Goal: Use online tool/utility: Utilize a website feature to perform a specific function

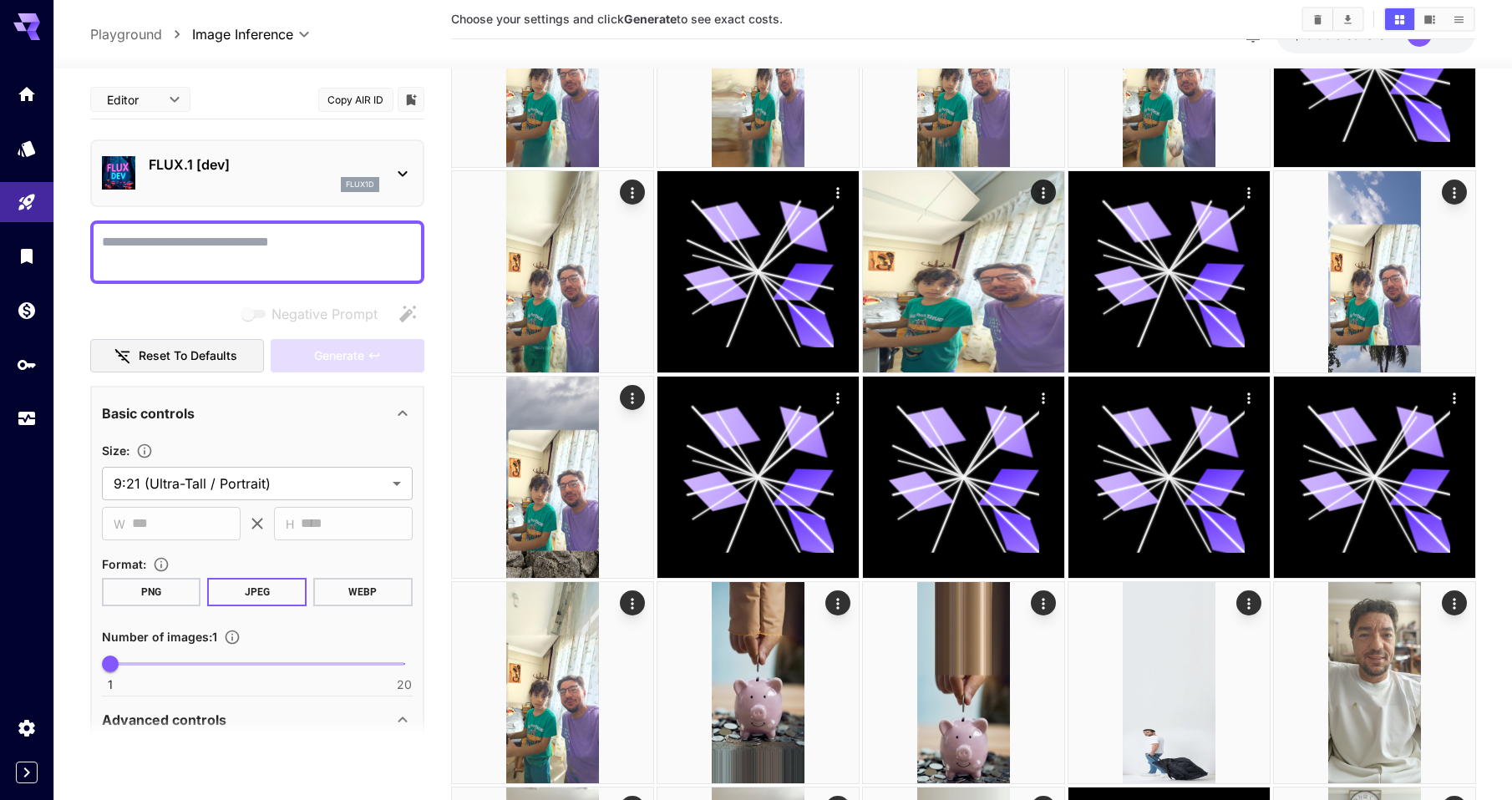
scroll to position [747, 0]
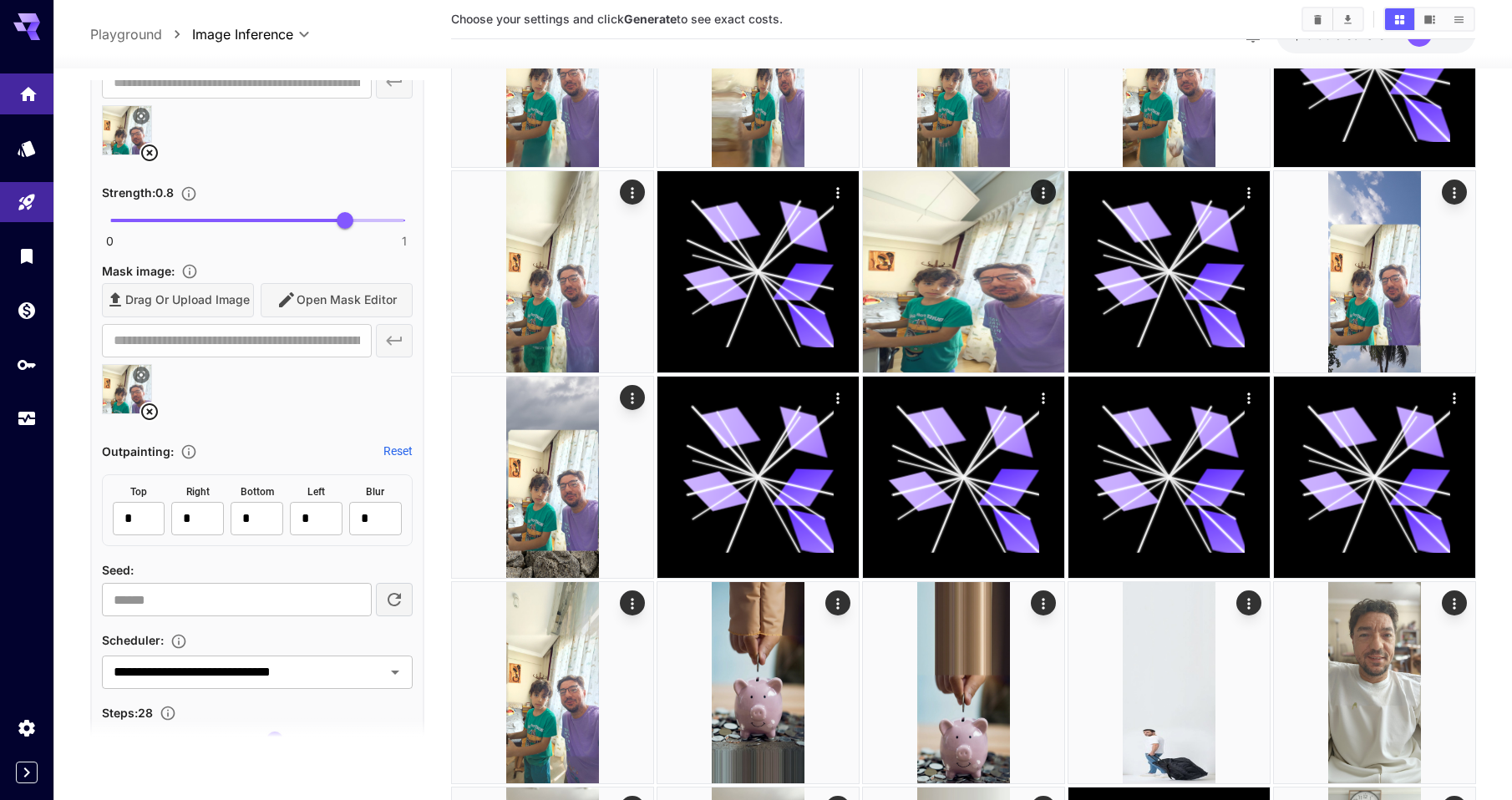
click at [34, 92] on icon "Home" at bounding box center [28, 92] width 20 height 20
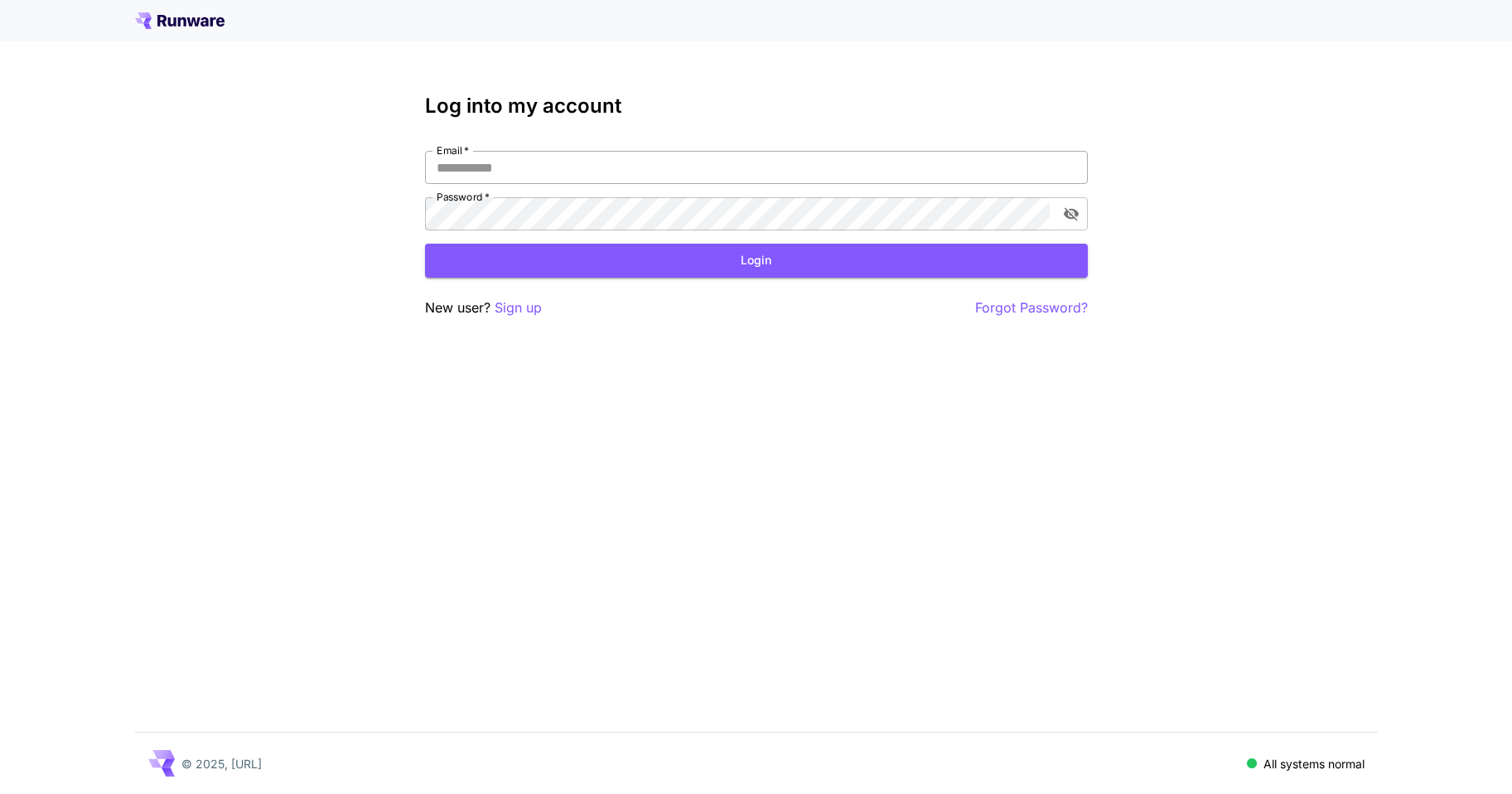
type input "**********"
click at [748, 269] on button "Login" at bounding box center [756, 260] width 663 height 34
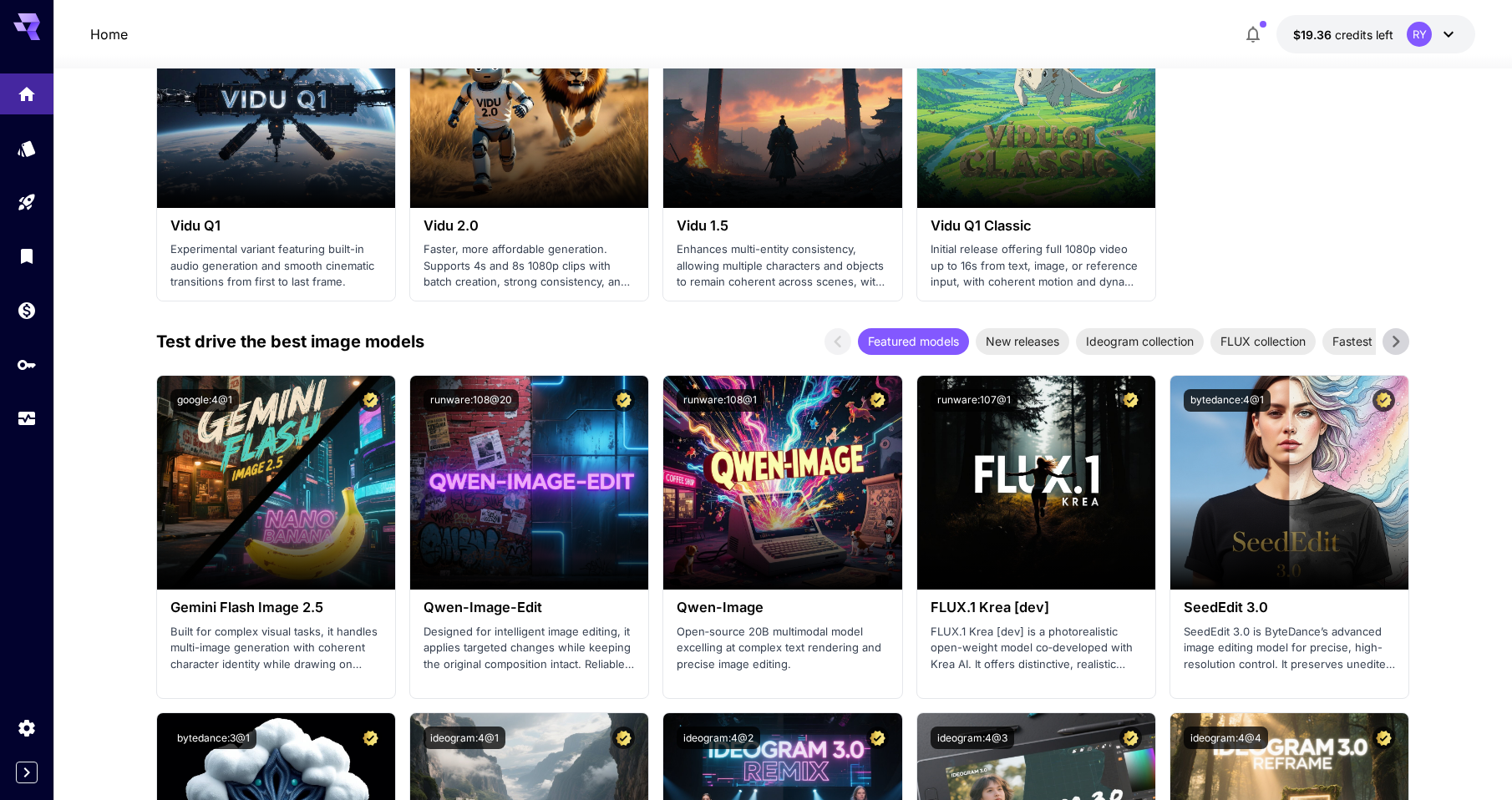
scroll to position [1501, 0]
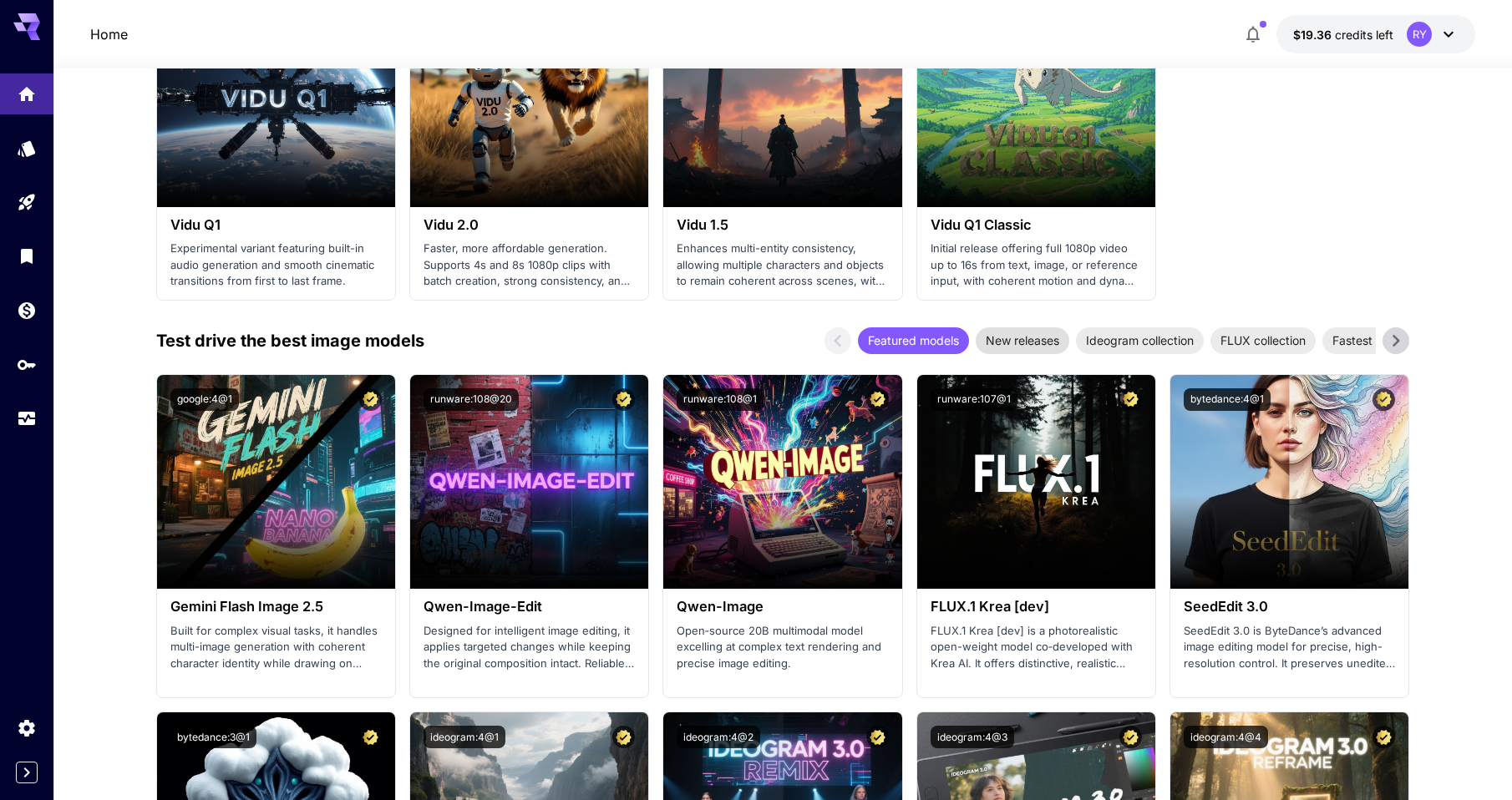
click at [1027, 346] on span "New releases" at bounding box center [1022, 340] width 94 height 18
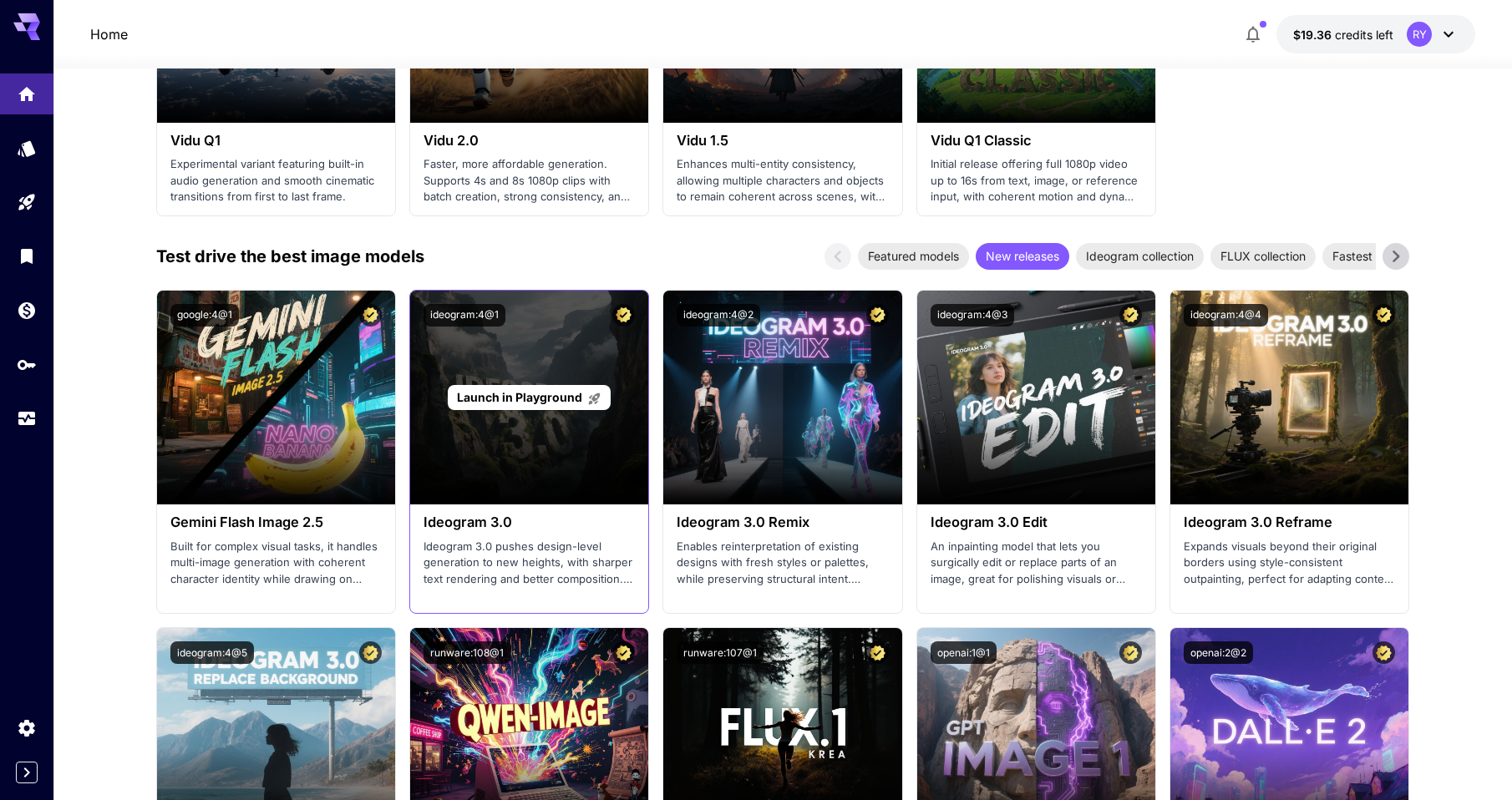
scroll to position [1585, 0]
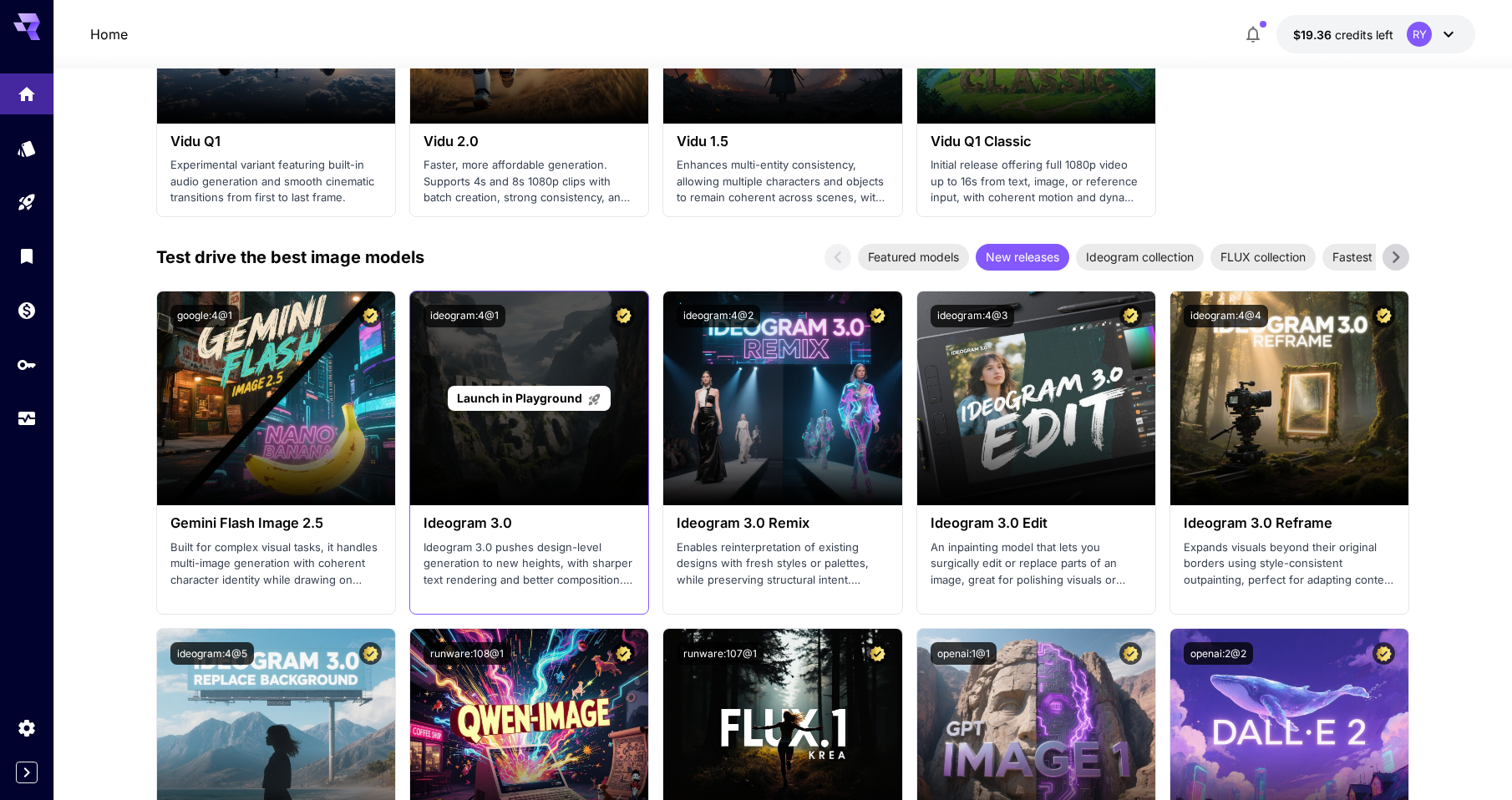
click at [520, 397] on span "Launch in Playground" at bounding box center [520, 397] width 125 height 14
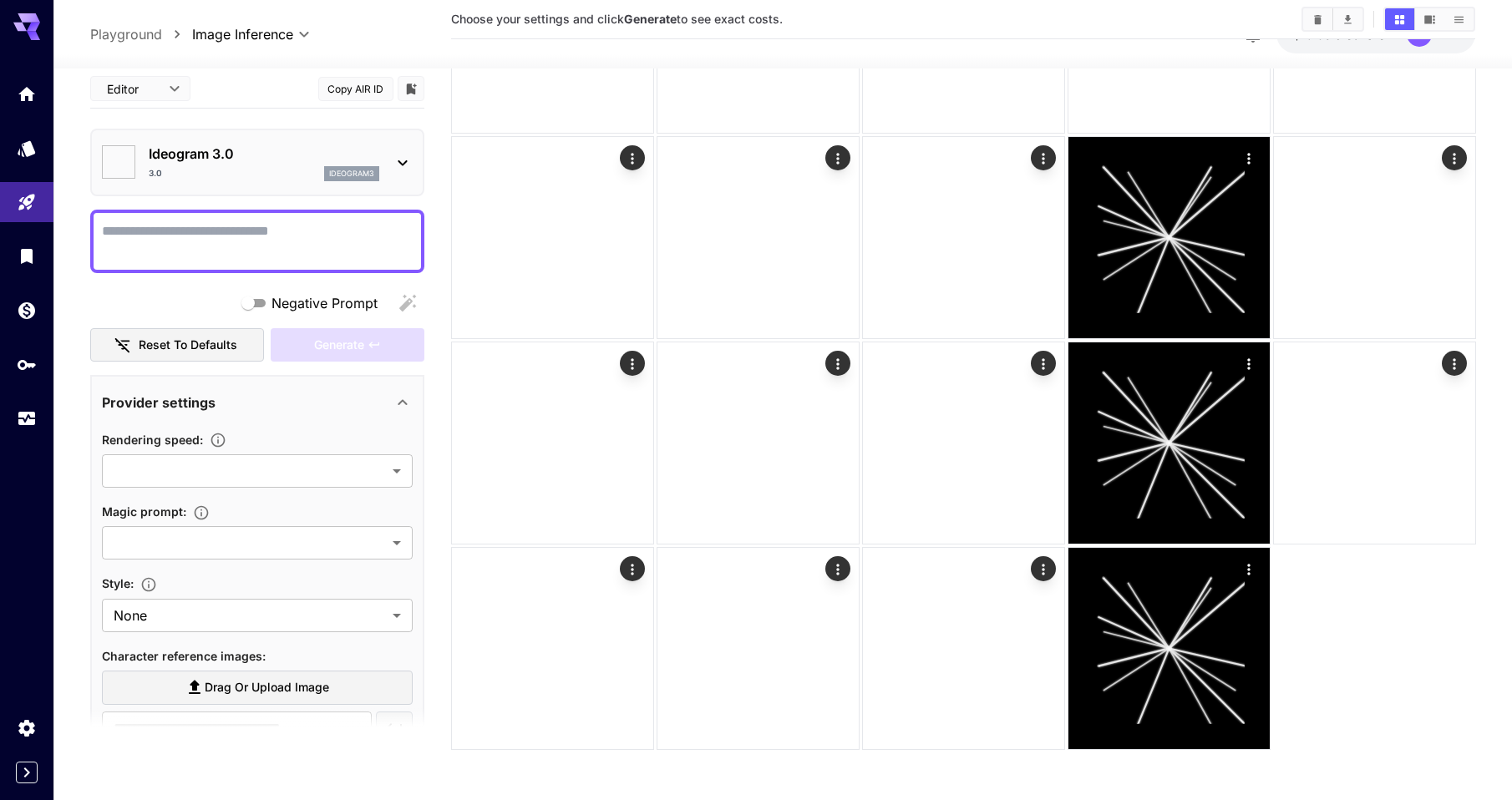
type input "*******"
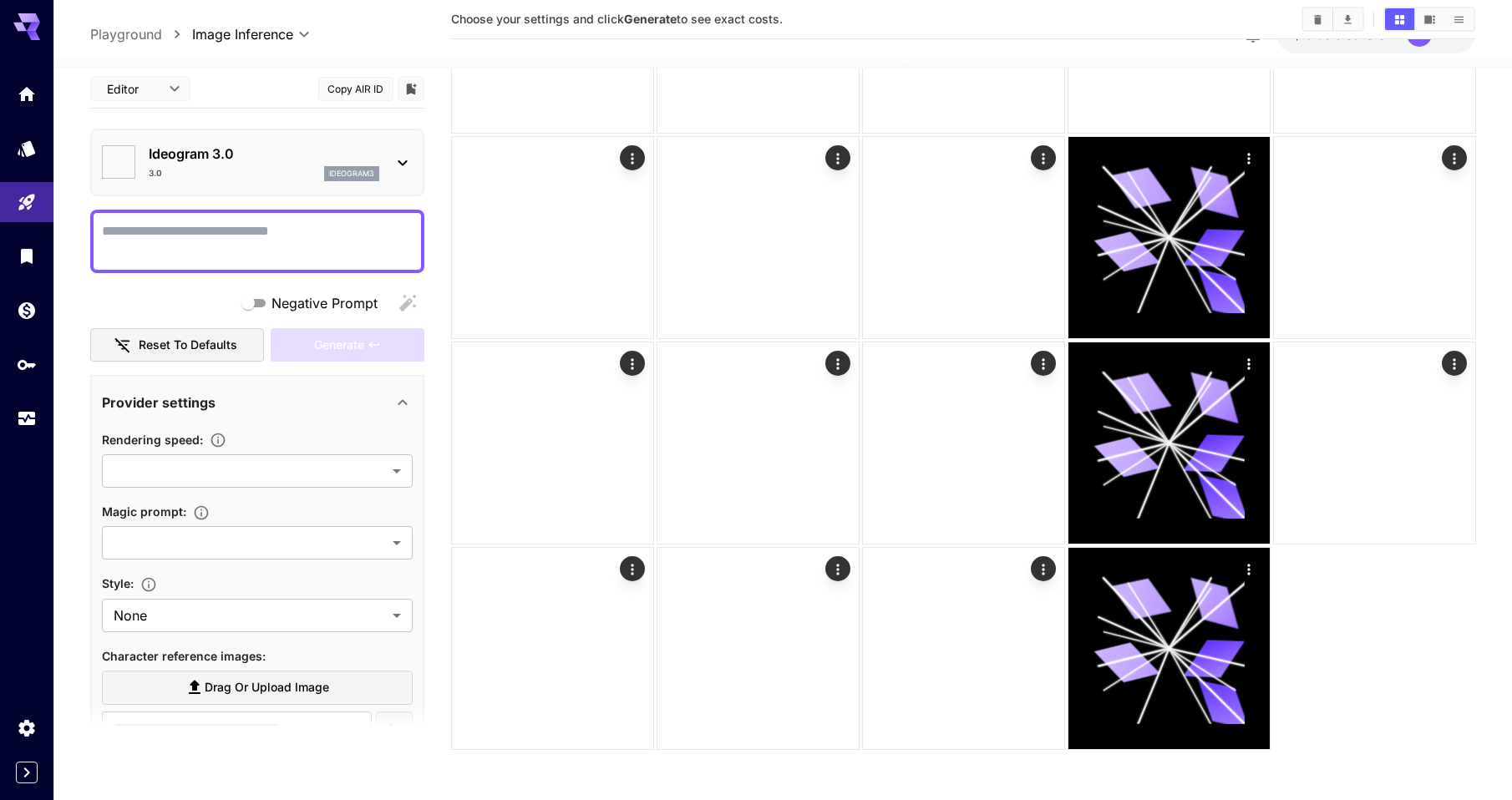
type input "****"
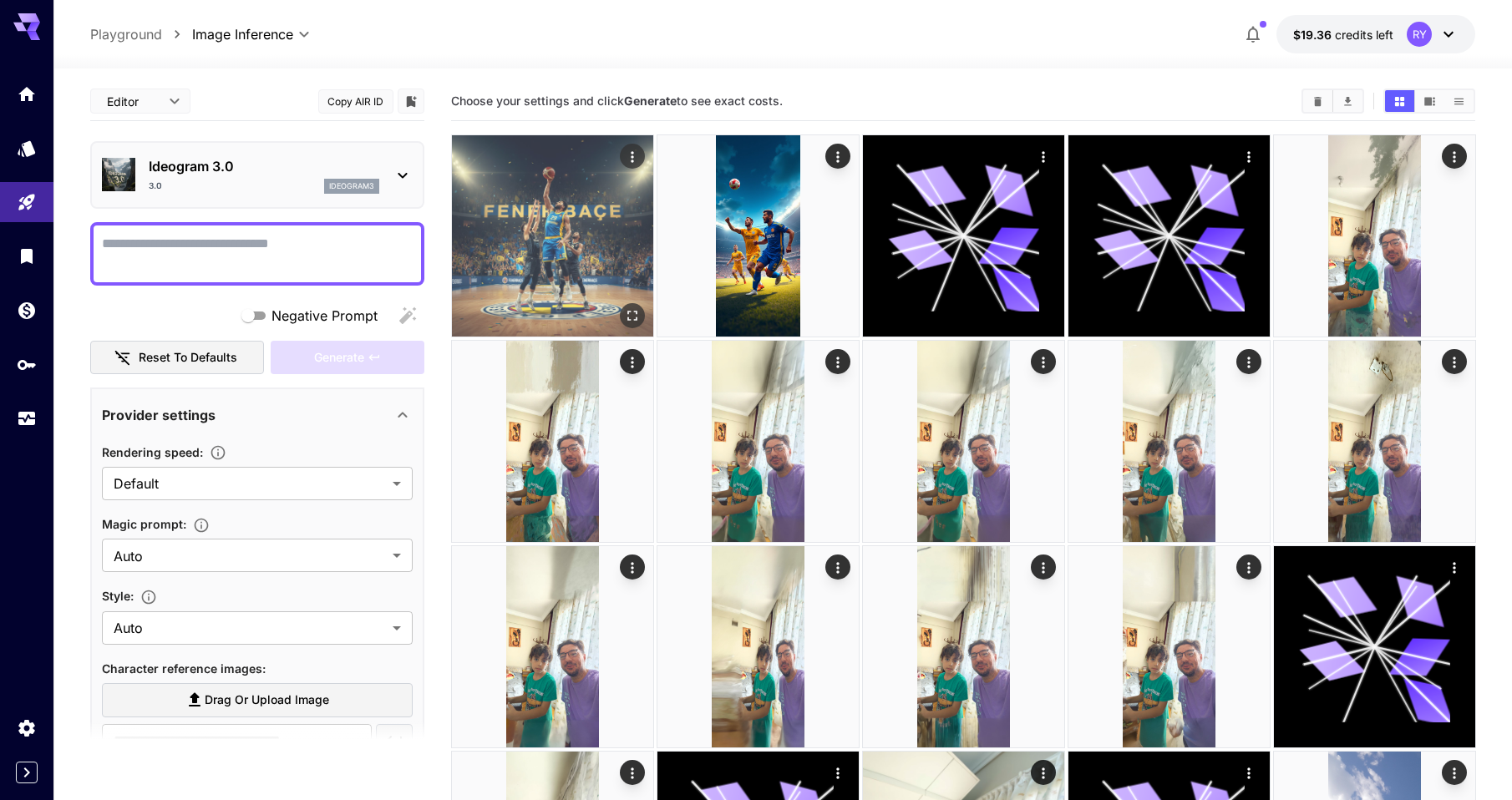
click at [570, 258] on img at bounding box center [552, 235] width 201 height 201
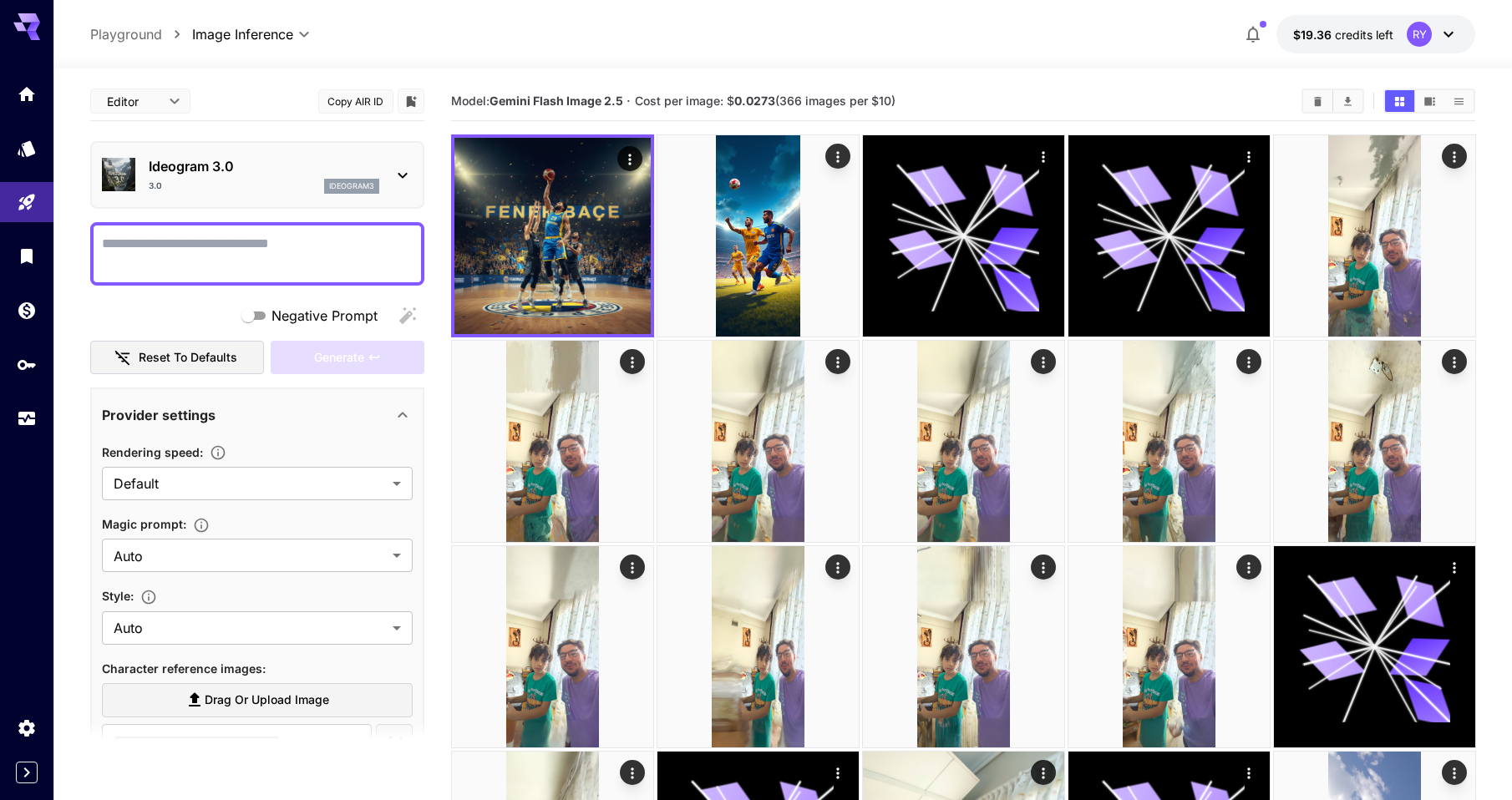
click at [241, 244] on textarea "Negative Prompt" at bounding box center [257, 254] width 311 height 40
type textarea "**********"
click at [351, 354] on span "Generate" at bounding box center [339, 357] width 50 height 21
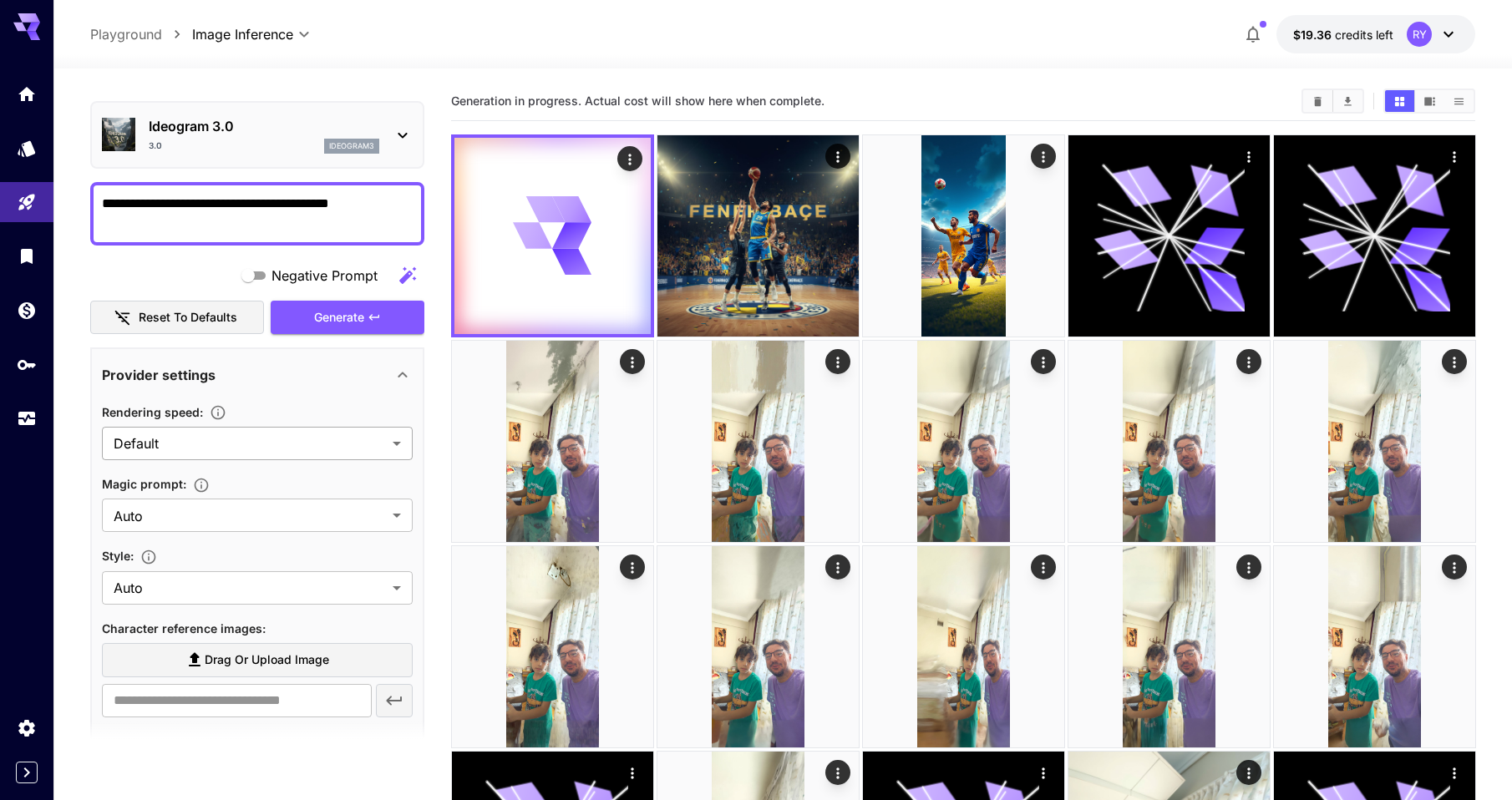
scroll to position [83, 0]
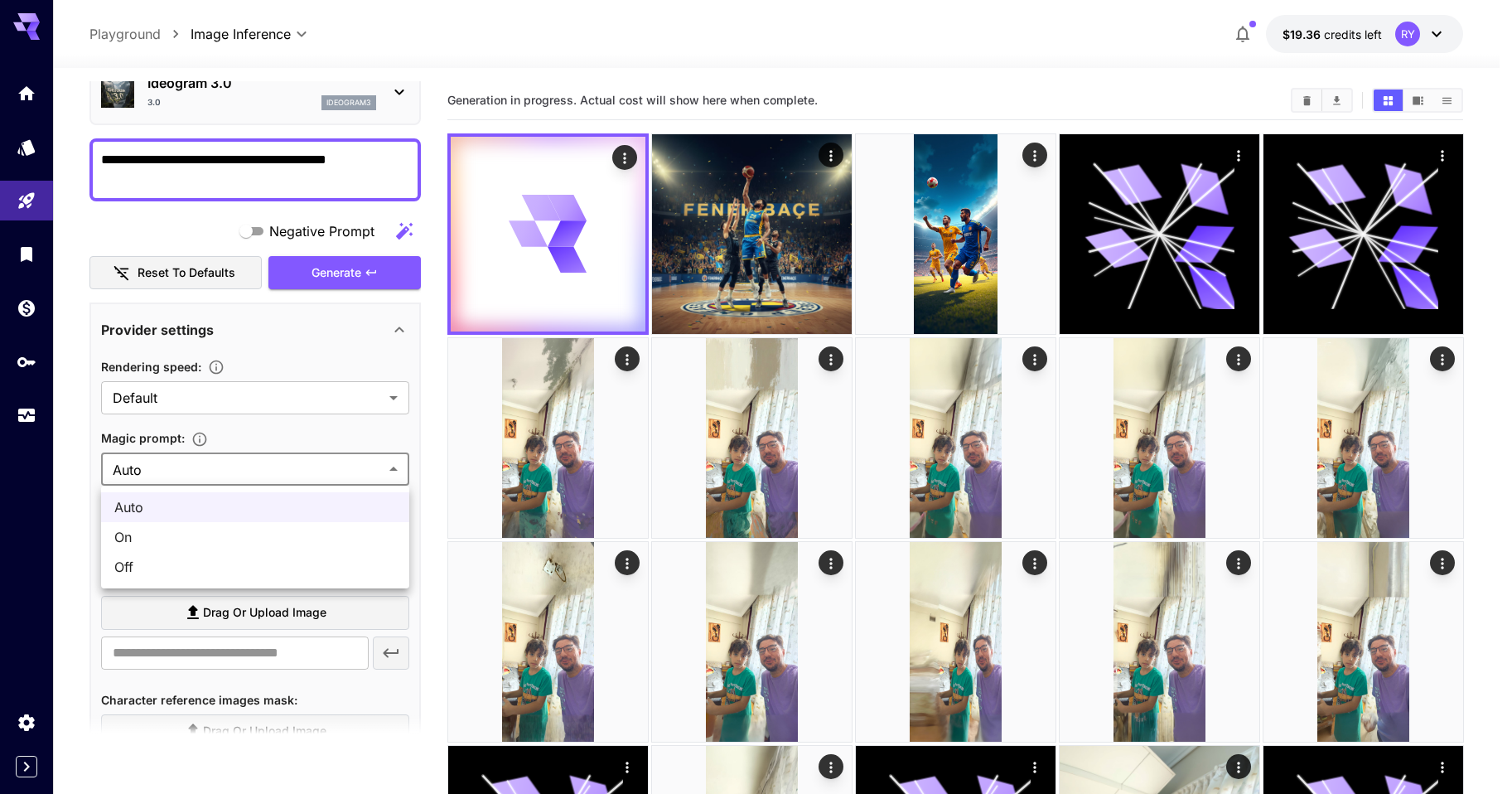
click at [394, 468] on div at bounding box center [756, 397] width 1512 height 794
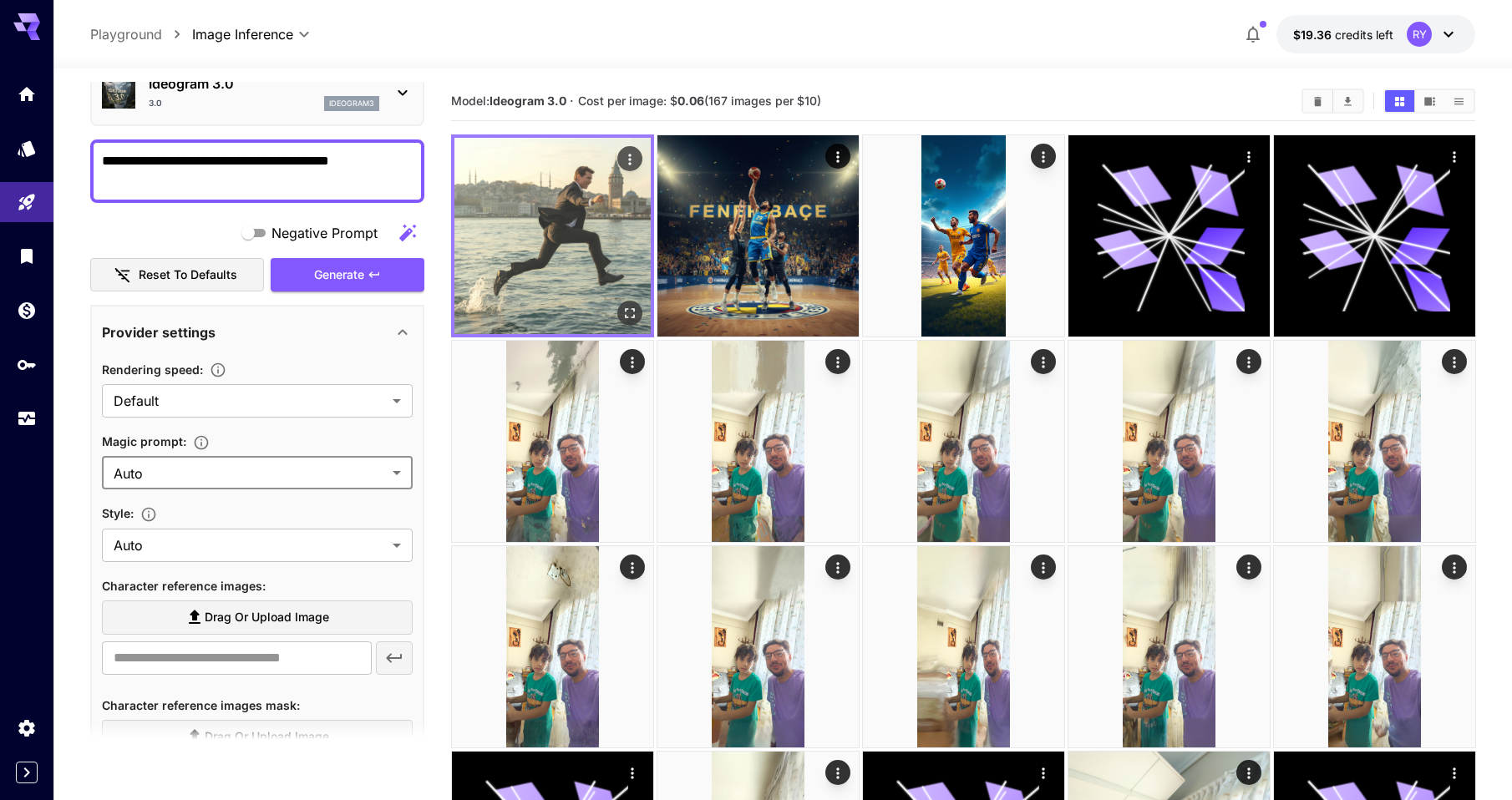
click at [566, 218] on img at bounding box center [552, 235] width 196 height 196
click at [632, 311] on icon "Open in fullscreen" at bounding box center [629, 313] width 17 height 17
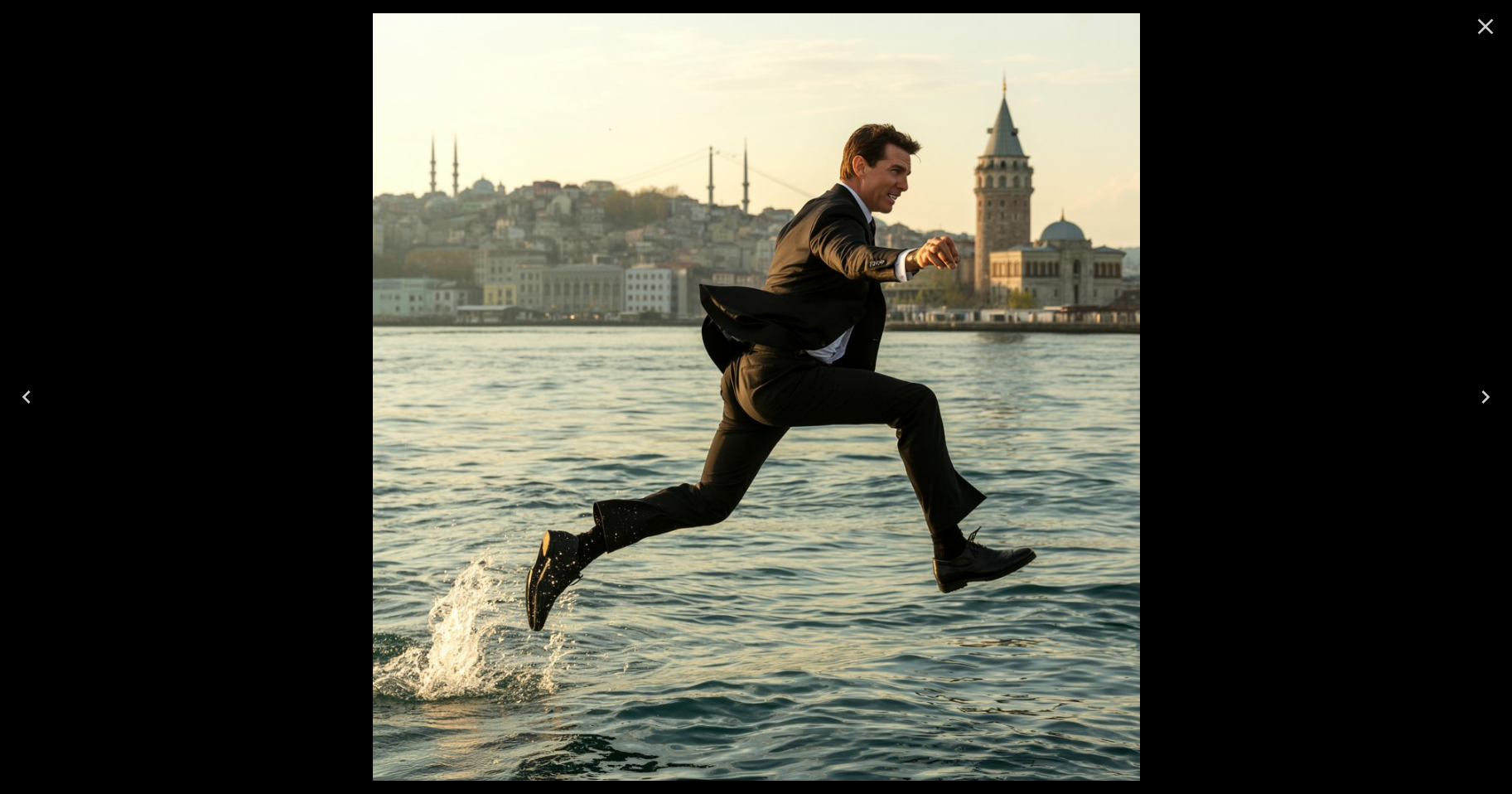
click at [1483, 22] on icon "Close" at bounding box center [1485, 27] width 27 height 27
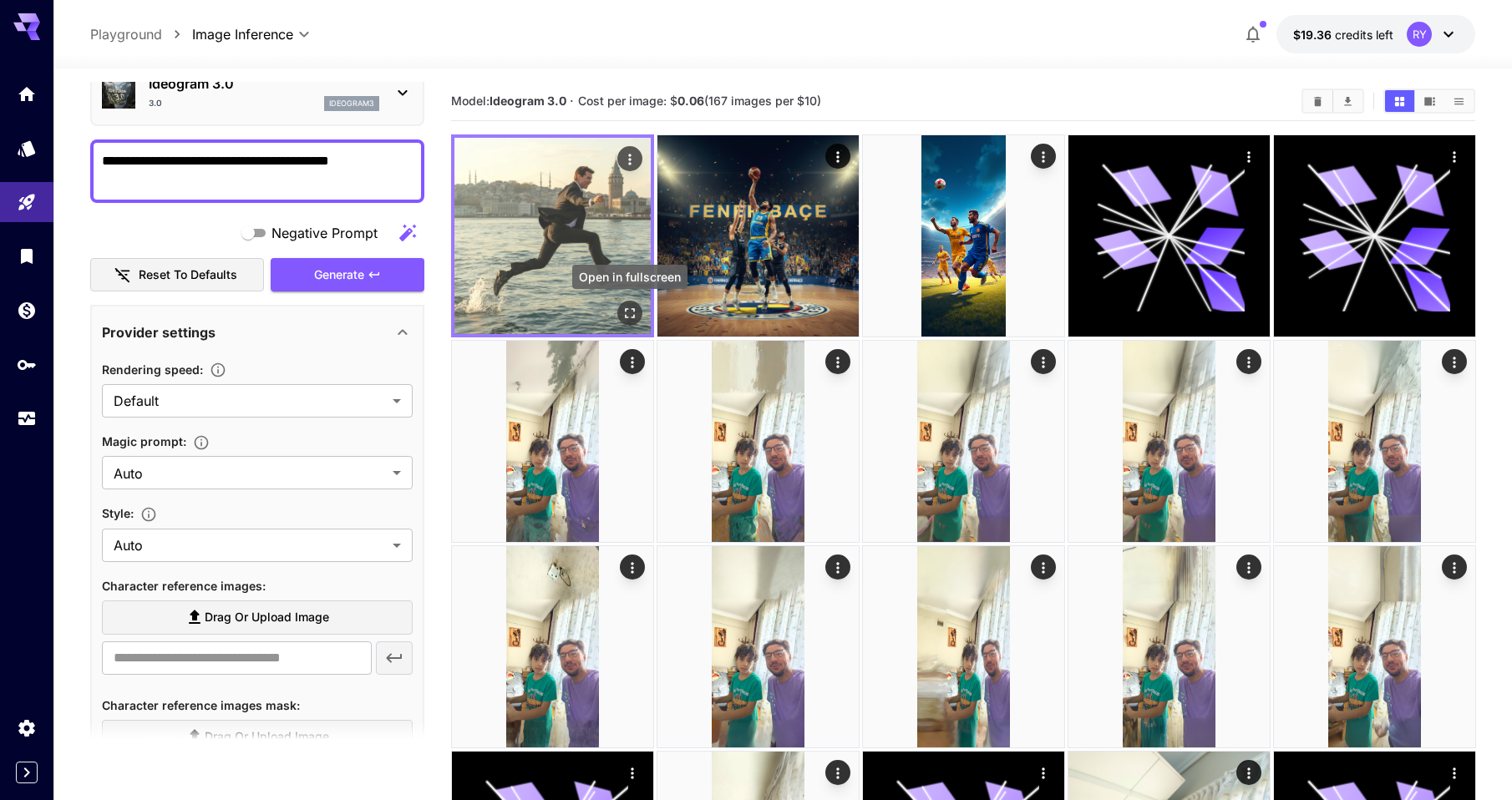
click at [628, 316] on icon "Open in fullscreen" at bounding box center [630, 313] width 10 height 10
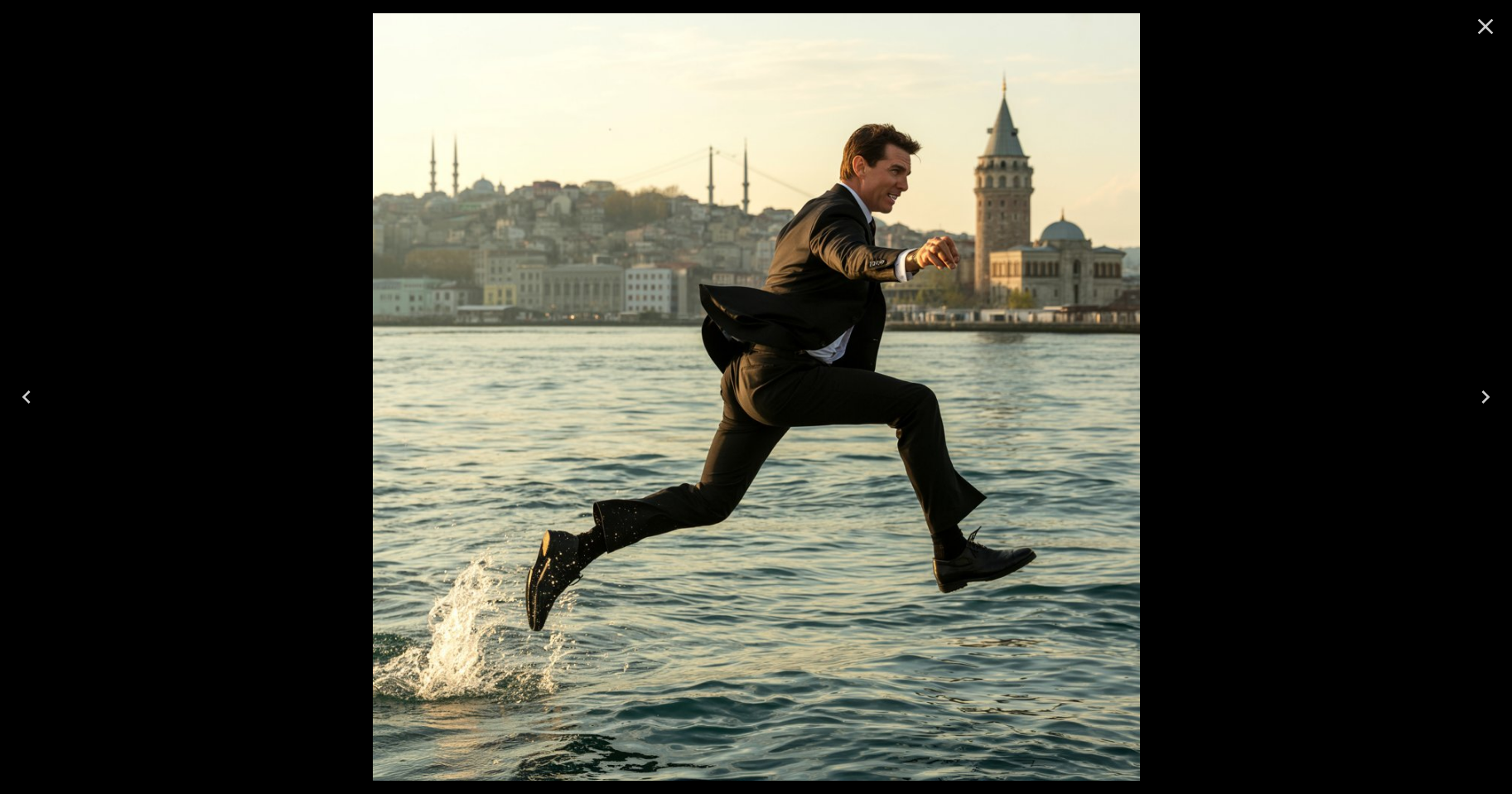
drag, startPoint x: 1483, startPoint y: 25, endPoint x: 1095, endPoint y: 145, distance: 406.1
click at [1483, 25] on icon "Close" at bounding box center [1485, 27] width 16 height 16
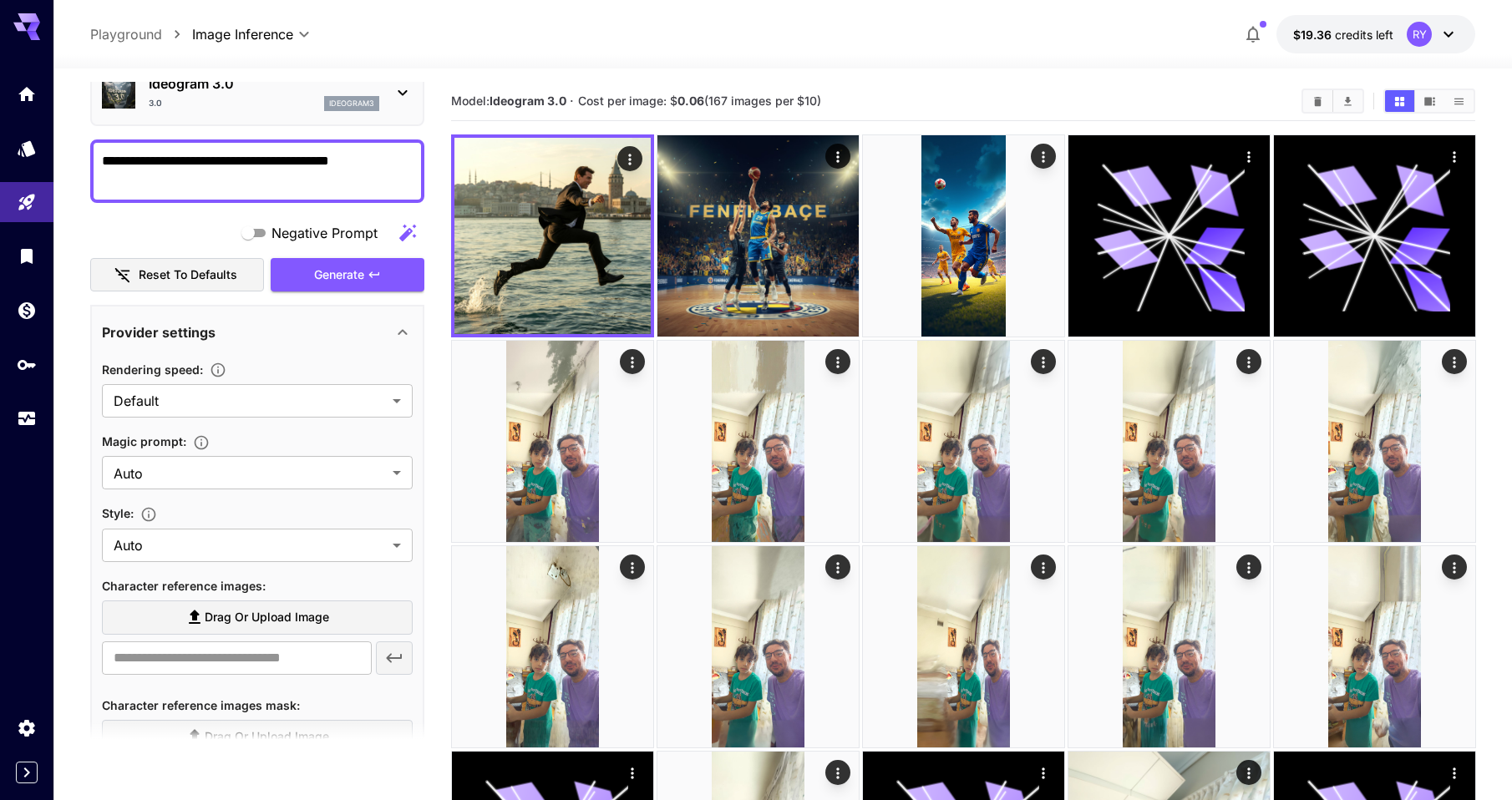
scroll to position [0, 0]
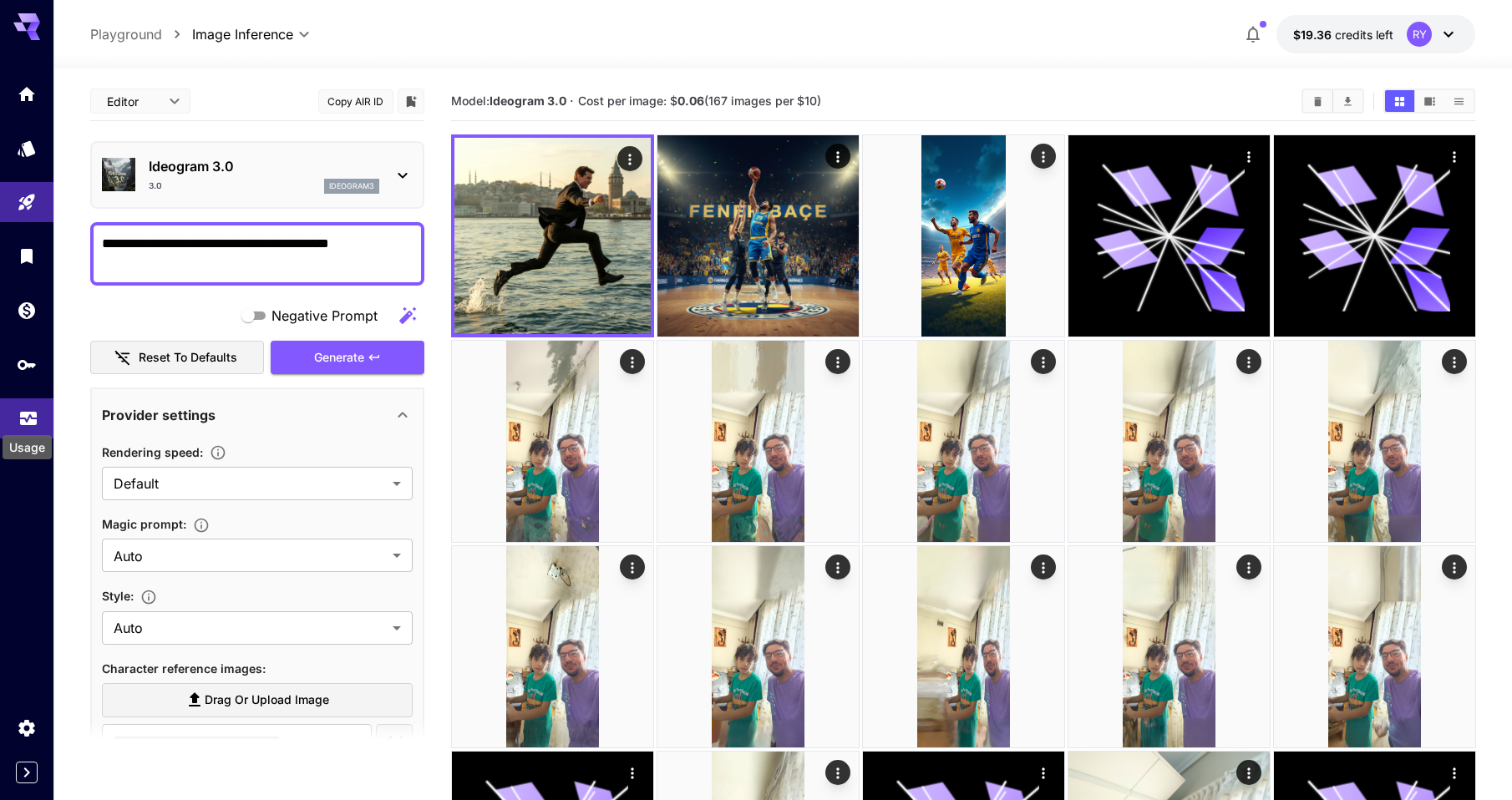
click at [26, 418] on icon "Usage" at bounding box center [28, 413] width 20 height 20
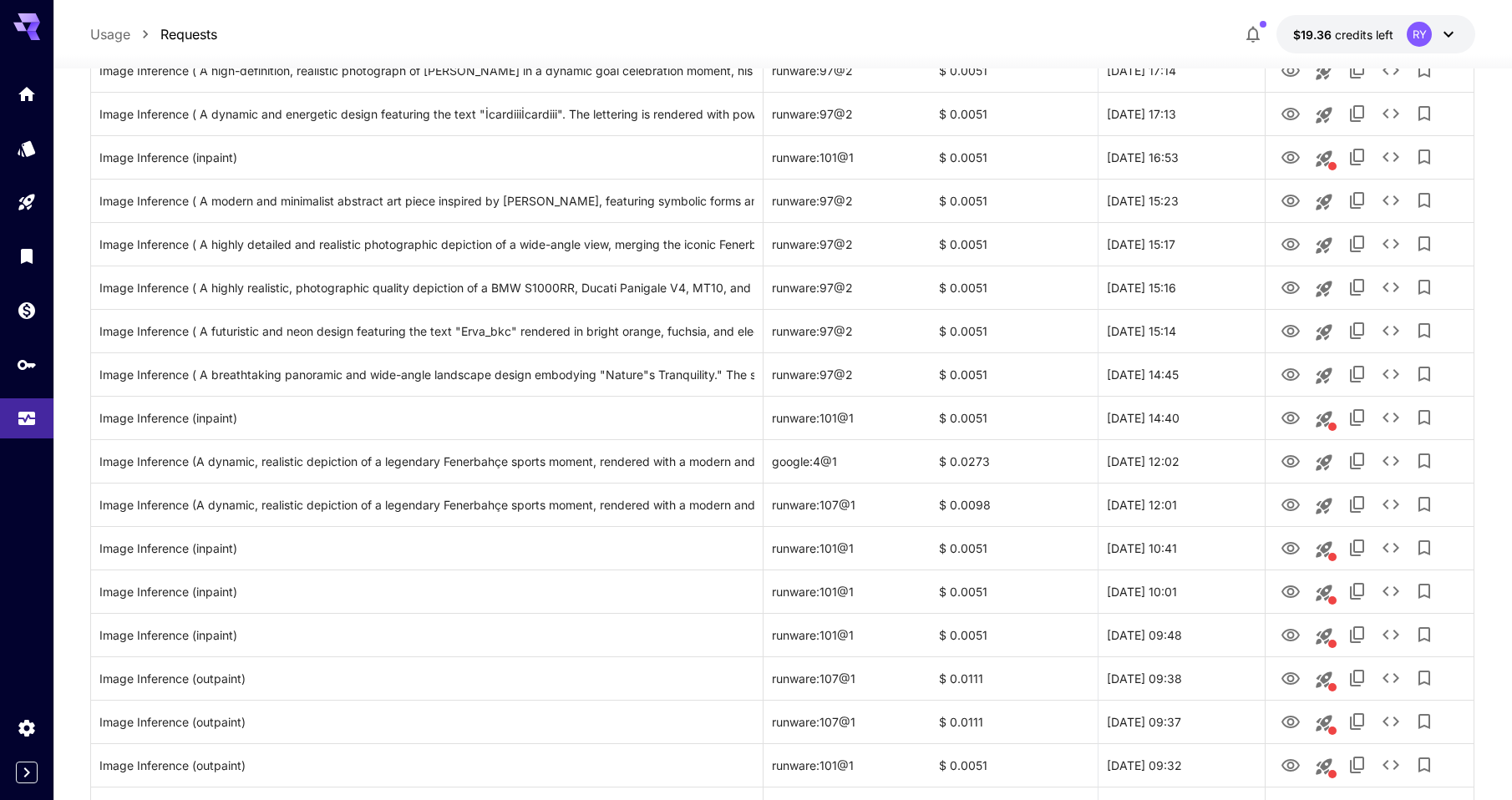
scroll to position [802, 0]
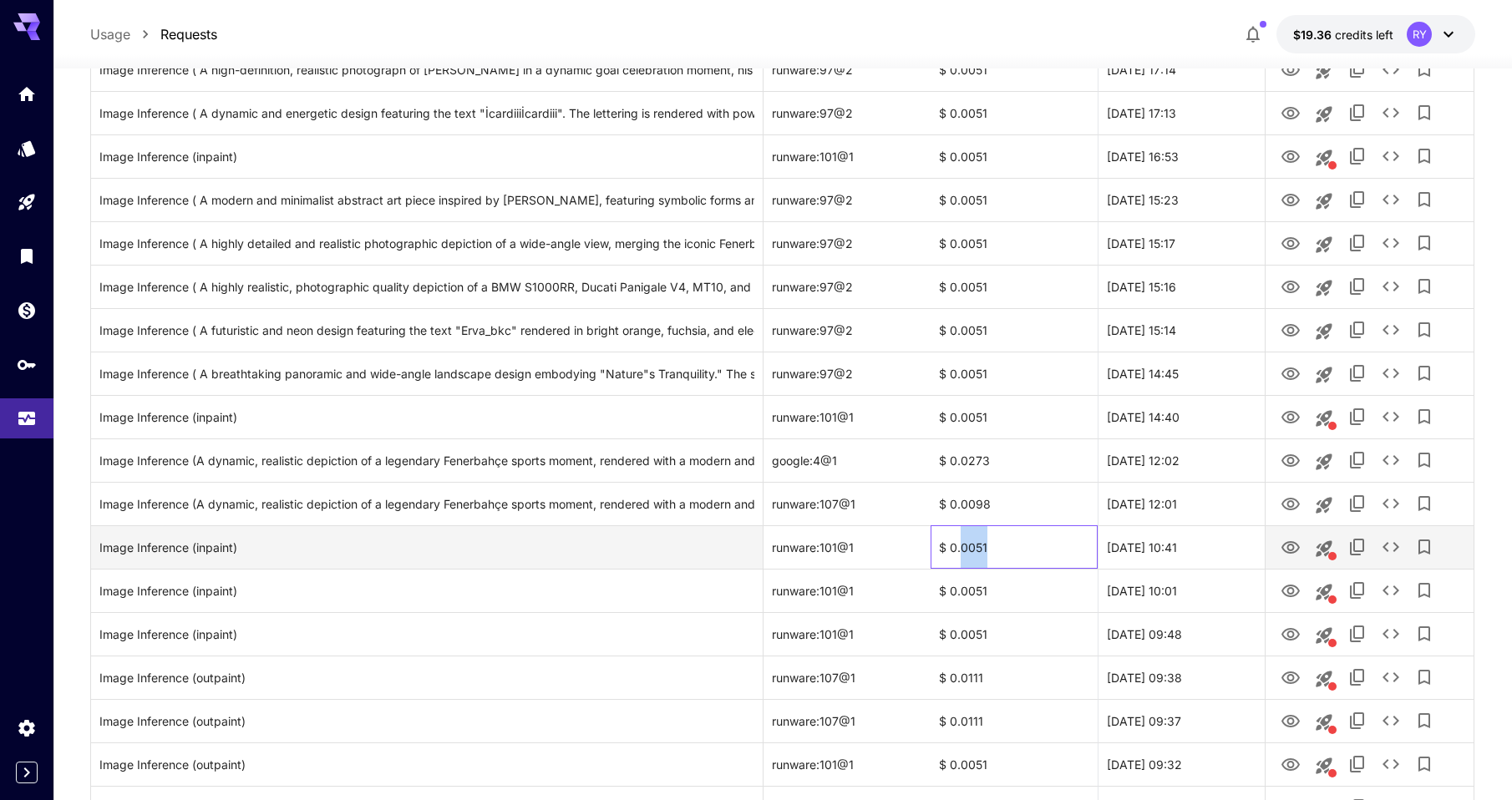
drag, startPoint x: 989, startPoint y: 544, endPoint x: 960, endPoint y: 542, distance: 29.1
click at [960, 542] on div "$ 0.0051" at bounding box center [1014, 547] width 167 height 43
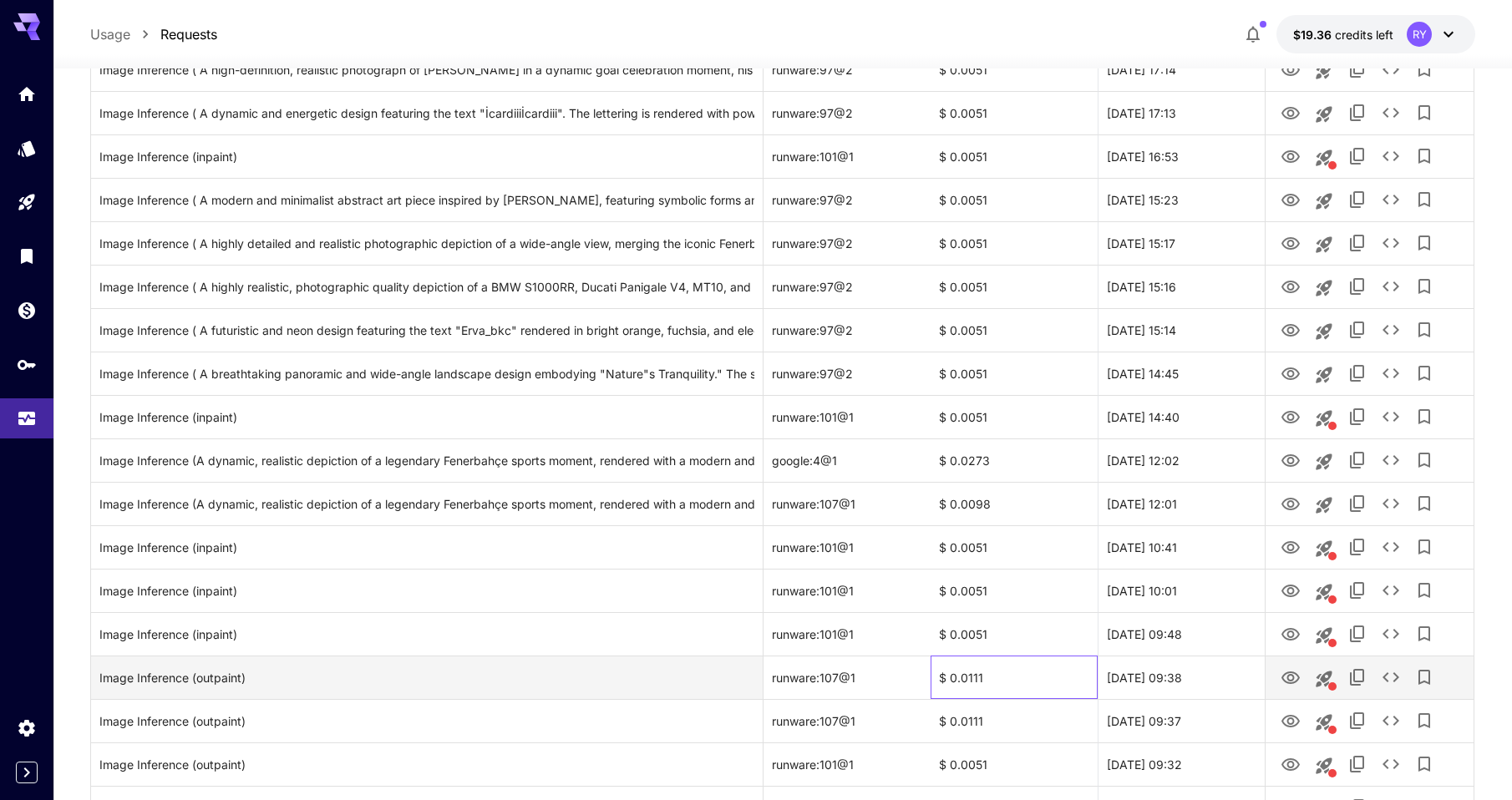
click at [973, 685] on div "$ 0.0111" at bounding box center [1014, 677] width 167 height 43
drag, startPoint x: 982, startPoint y: 680, endPoint x: 962, endPoint y: 676, distance: 20.4
click at [962, 676] on div "$ 0.0111" at bounding box center [1014, 677] width 167 height 43
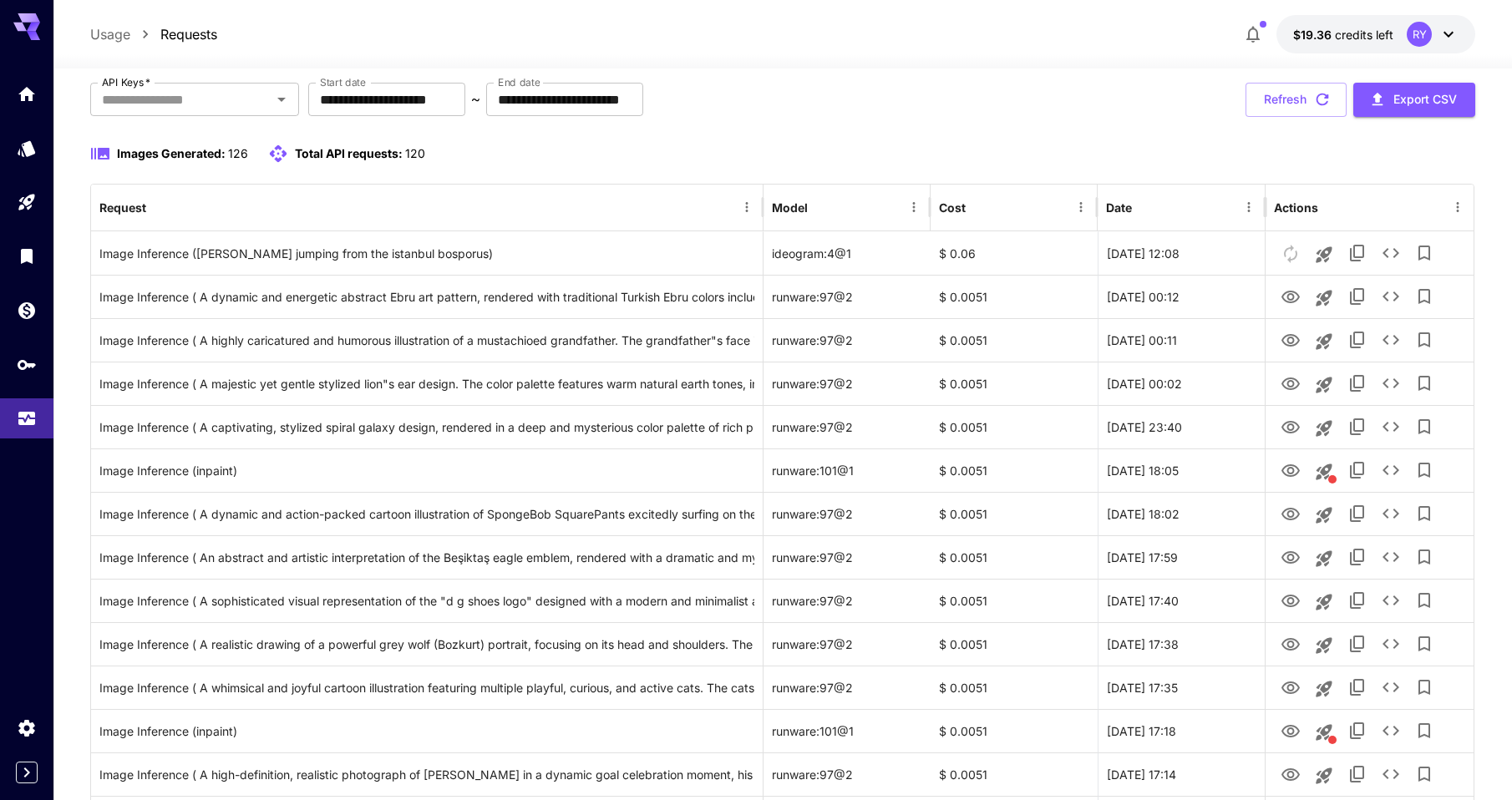
scroll to position [0, 0]
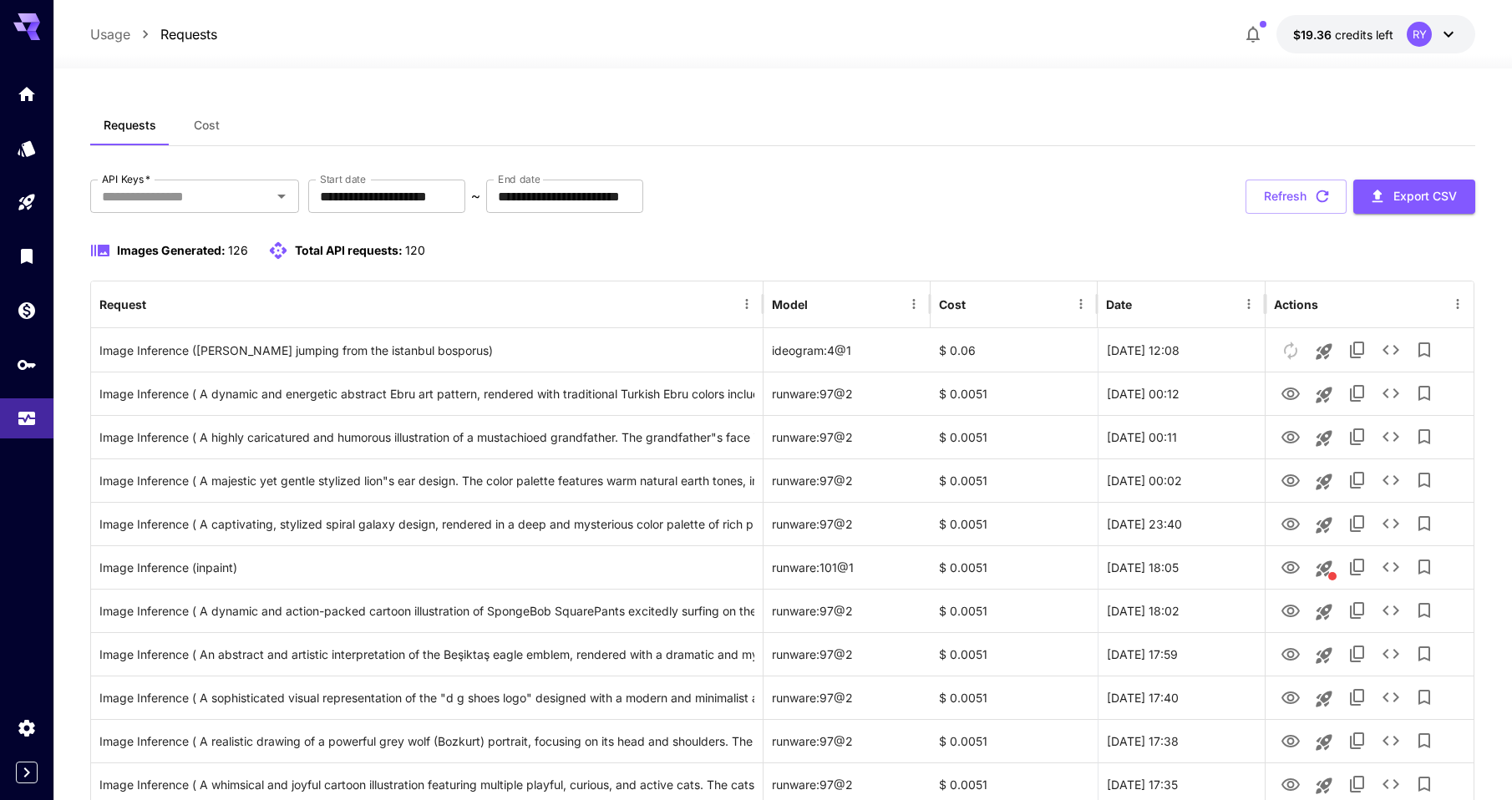
click at [205, 121] on span "Cost" at bounding box center [206, 125] width 26 height 15
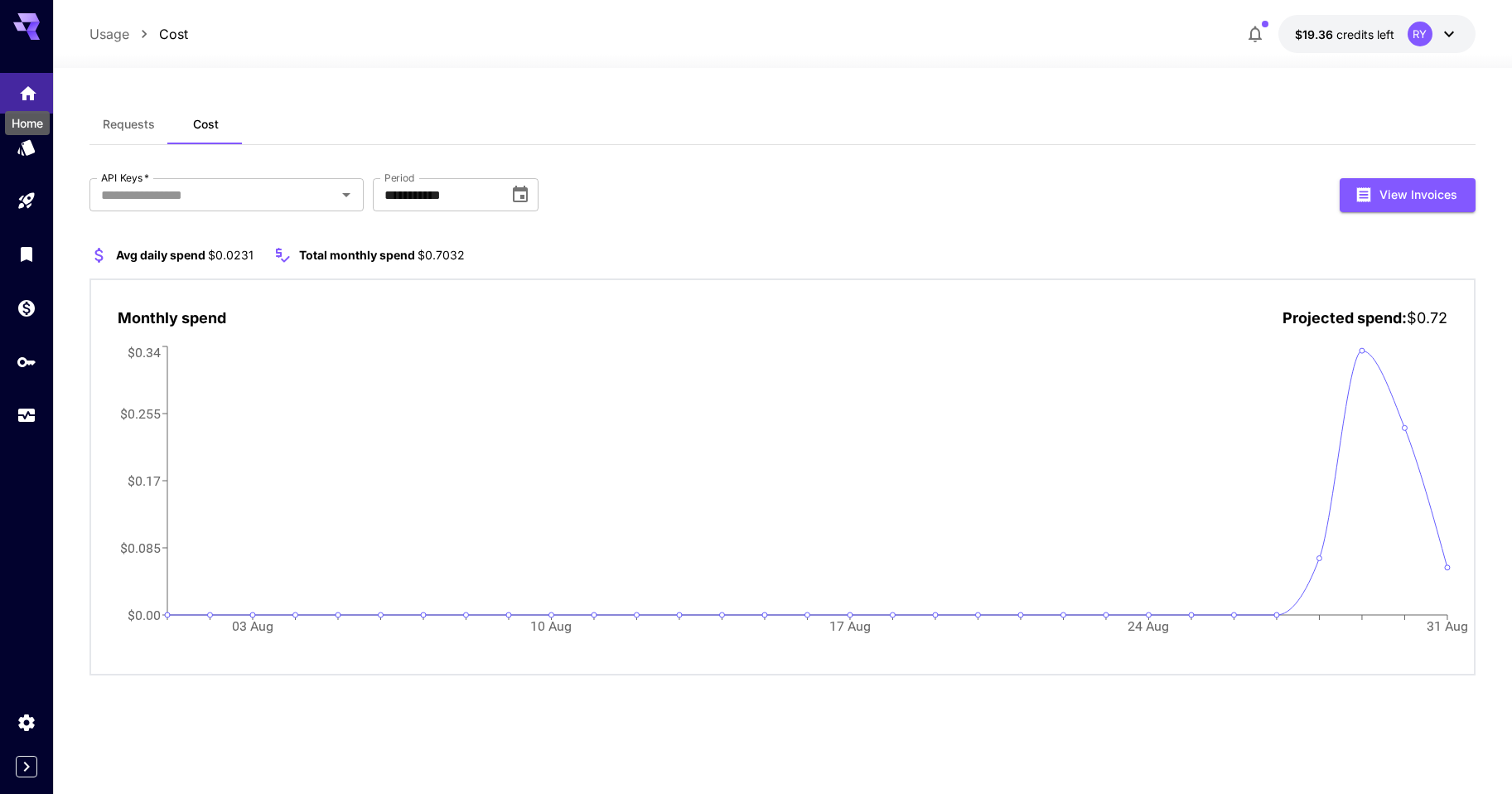
click at [31, 86] on icon "Home" at bounding box center [28, 90] width 17 height 14
